Goal: Transaction & Acquisition: Obtain resource

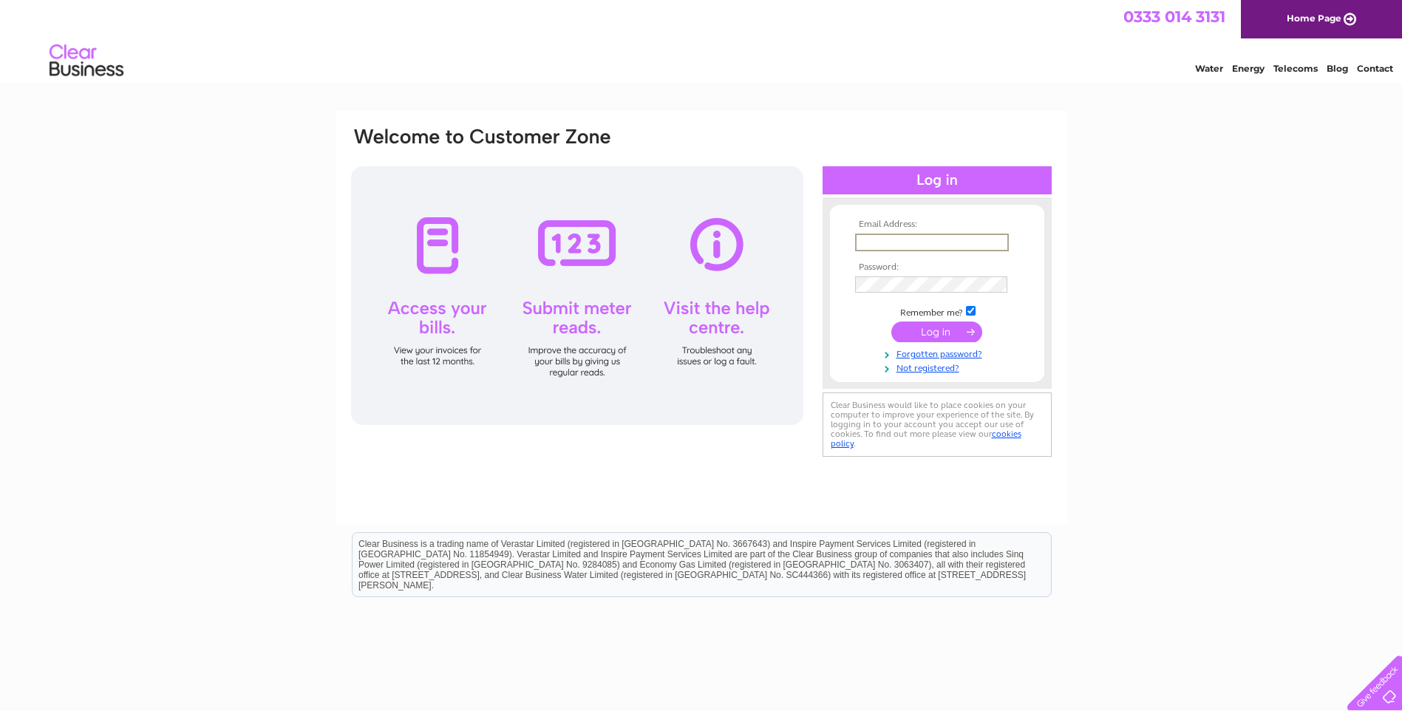
click at [957, 242] on input "text" at bounding box center [932, 243] width 154 height 18
paste input "accounting_uk@rhimagnesita.com"
type input "accounting_uk@rhimagnesita.com"
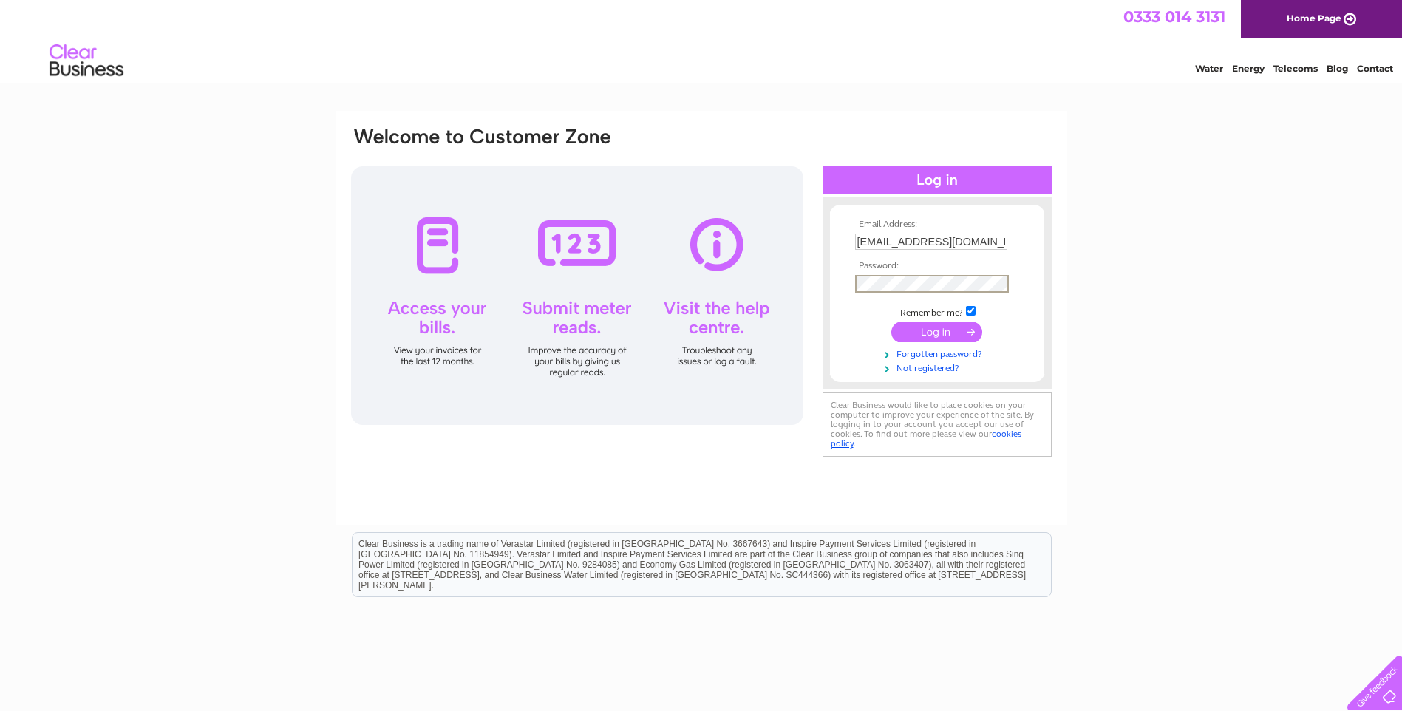
click at [927, 328] on input "submit" at bounding box center [937, 332] width 91 height 21
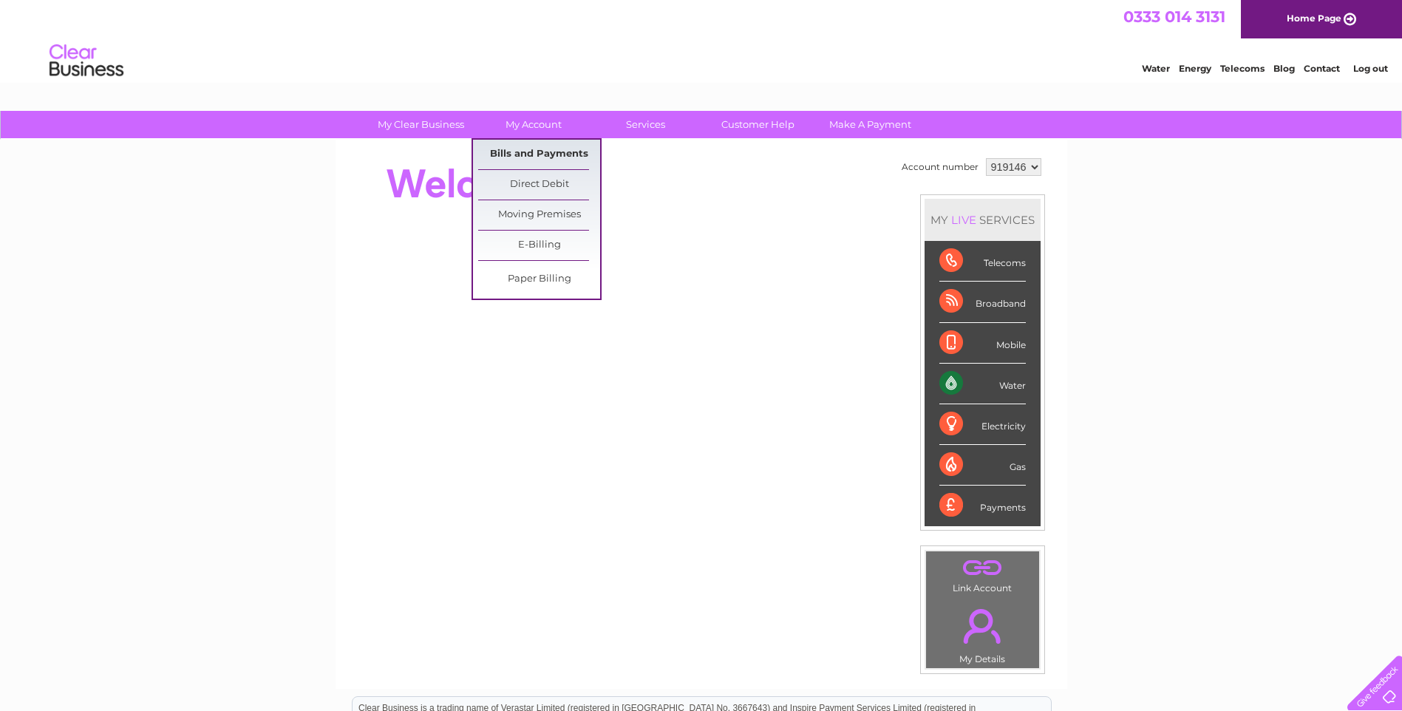
click at [551, 152] on link "Bills and Payments" at bounding box center [539, 155] width 122 height 30
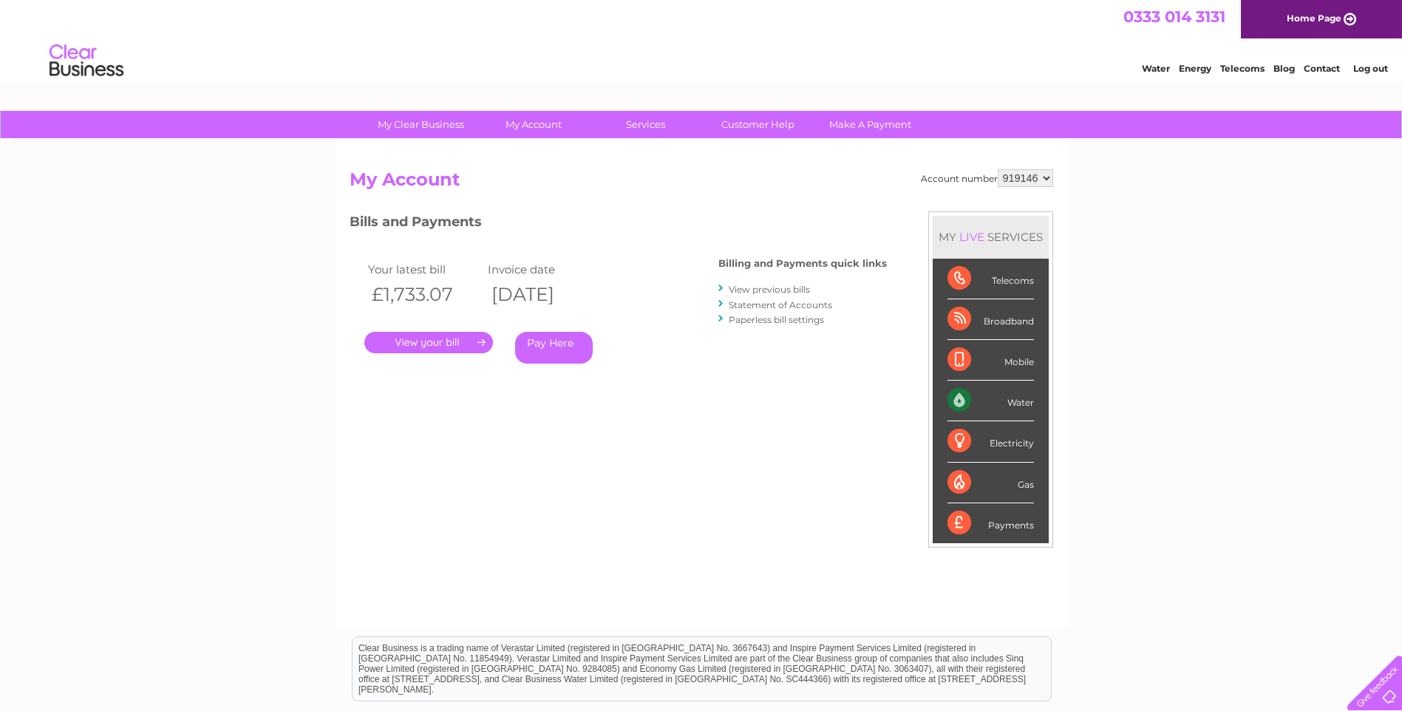
click at [435, 341] on link "." at bounding box center [428, 342] width 129 height 21
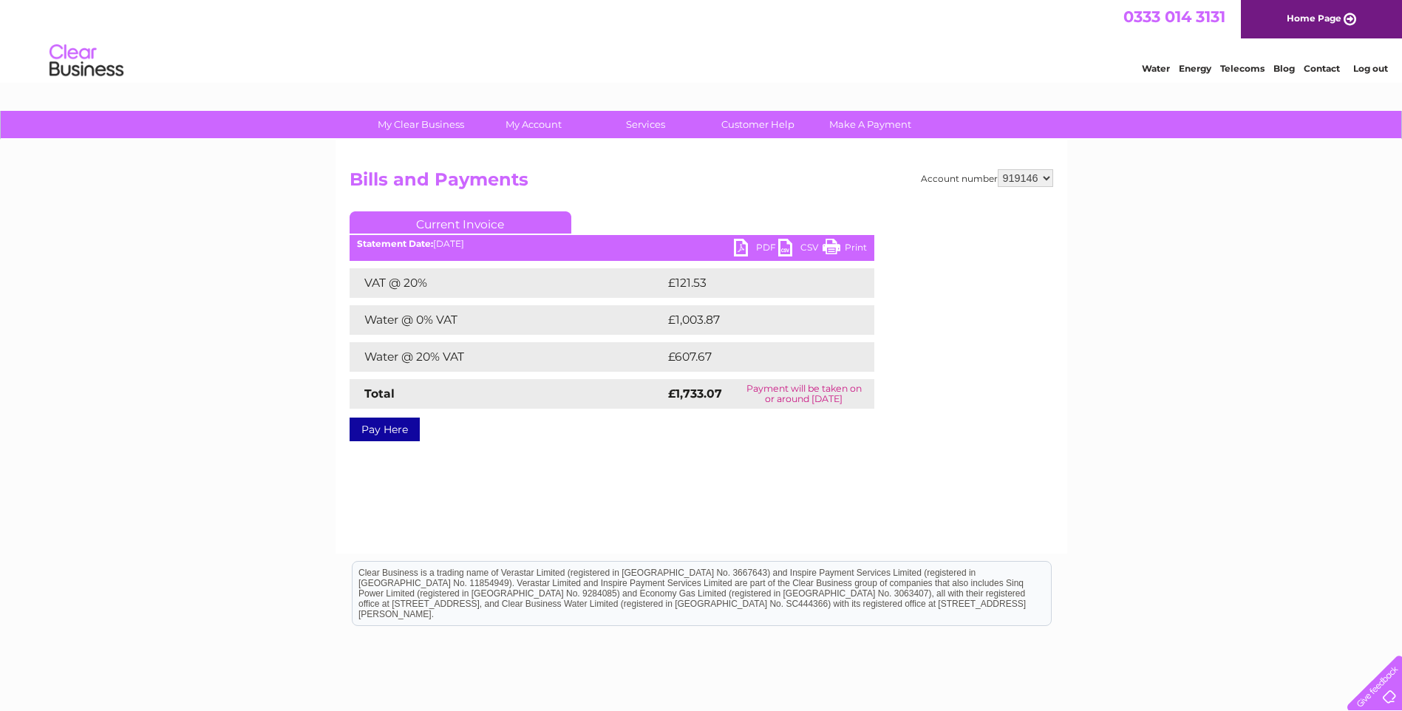
click at [742, 247] on link "PDF" at bounding box center [756, 249] width 44 height 21
click at [741, 249] on link "PDF" at bounding box center [756, 249] width 44 height 21
